Goal: Task Accomplishment & Management: Complete application form

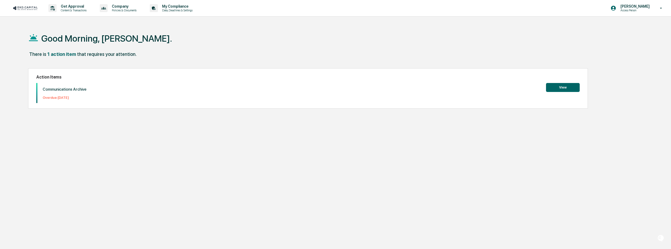
click at [564, 90] on button "View" at bounding box center [563, 87] width 34 height 9
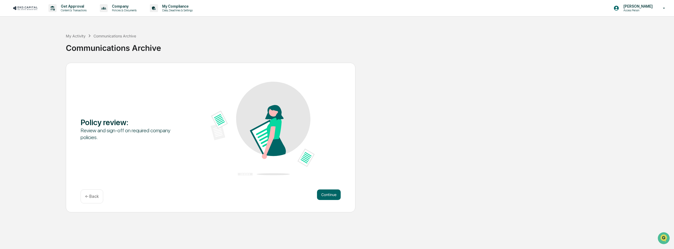
click at [336, 187] on div "Policy review : Review and sign-off on required company policies. Continue ← Ba…" at bounding box center [211, 138] width 290 height 150
click at [335, 191] on button "Continue" at bounding box center [329, 194] width 24 height 11
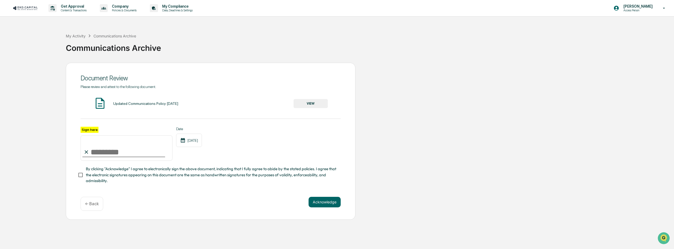
click at [102, 149] on input "Sign here" at bounding box center [127, 147] width 92 height 25
type input "**********"
click at [309, 104] on button "VIEW" at bounding box center [311, 103] width 34 height 9
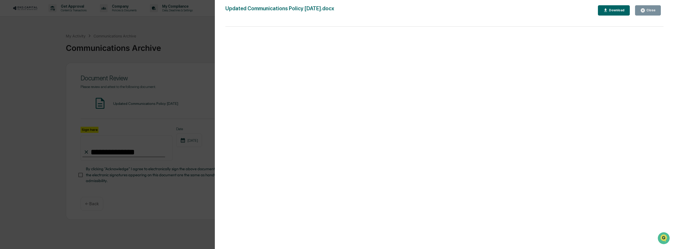
click at [649, 11] on div "Close" at bounding box center [650, 10] width 10 height 4
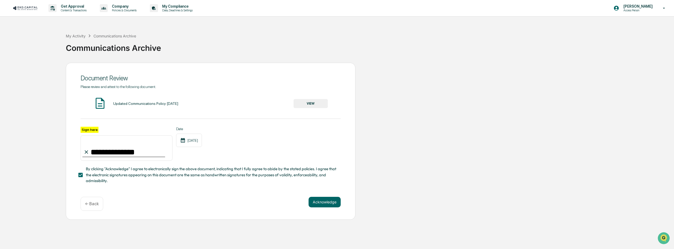
click at [340, 209] on div "Acknowledge ← Back" at bounding box center [211, 204] width 260 height 14
click at [328, 202] on button "Acknowledge" at bounding box center [325, 202] width 32 height 11
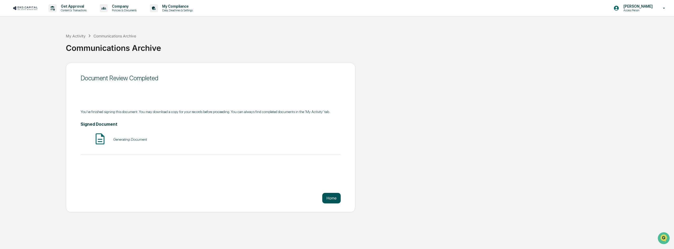
click at [333, 201] on button "Home" at bounding box center [331, 198] width 18 height 11
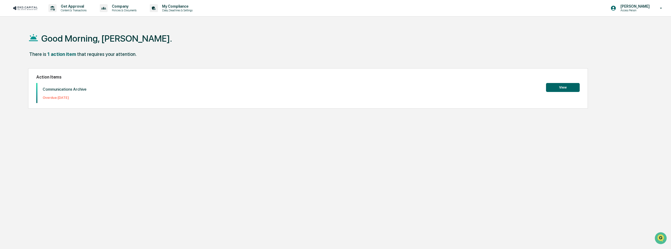
click at [559, 86] on button "View" at bounding box center [563, 87] width 34 height 9
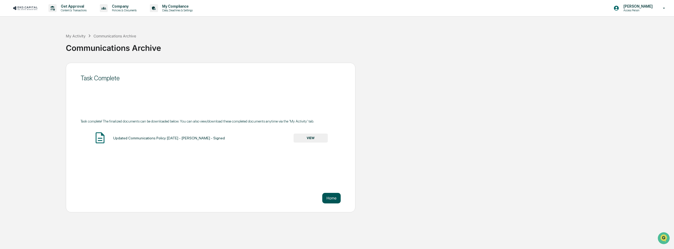
click at [330, 201] on button "Home" at bounding box center [331, 198] width 18 height 11
